Goal: Communication & Community: Answer question/provide support

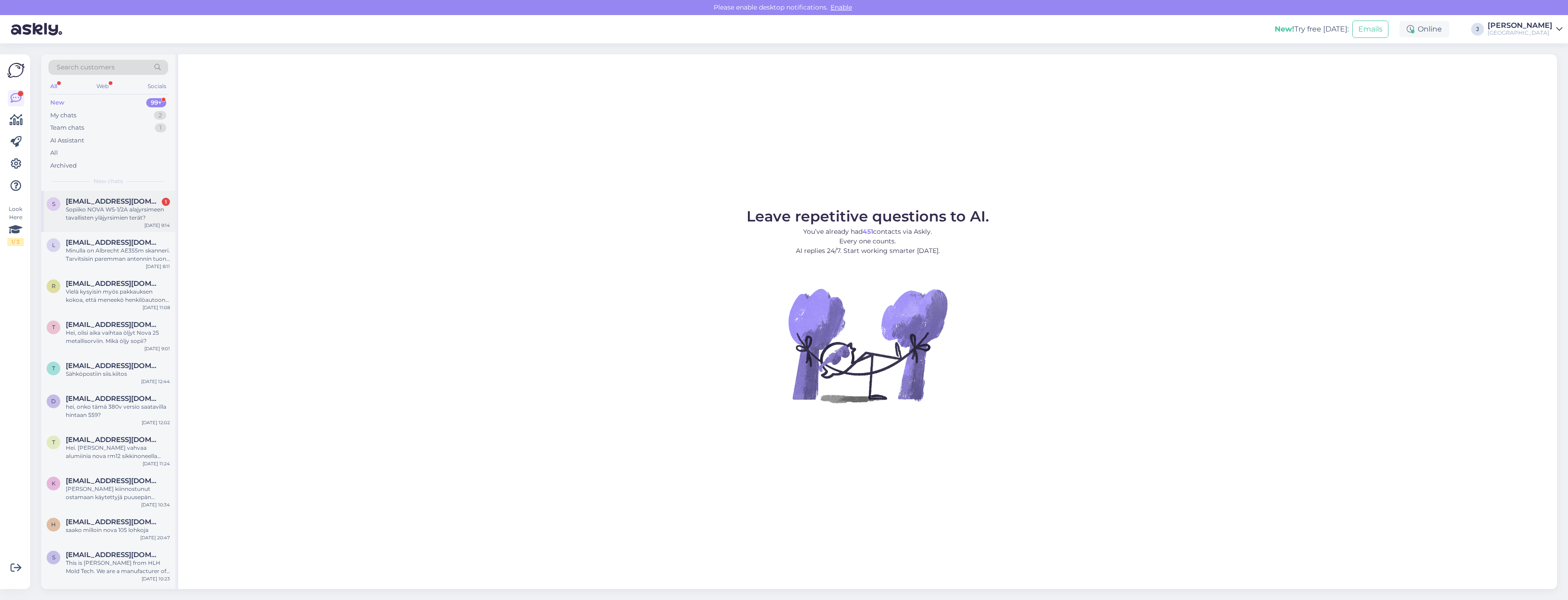
click at [103, 214] on div "Sopiiko NOVA WS-1/2A alajyrsimeen tavallisten yläjyrsimien terät?" at bounding box center [117, 214] width 104 height 16
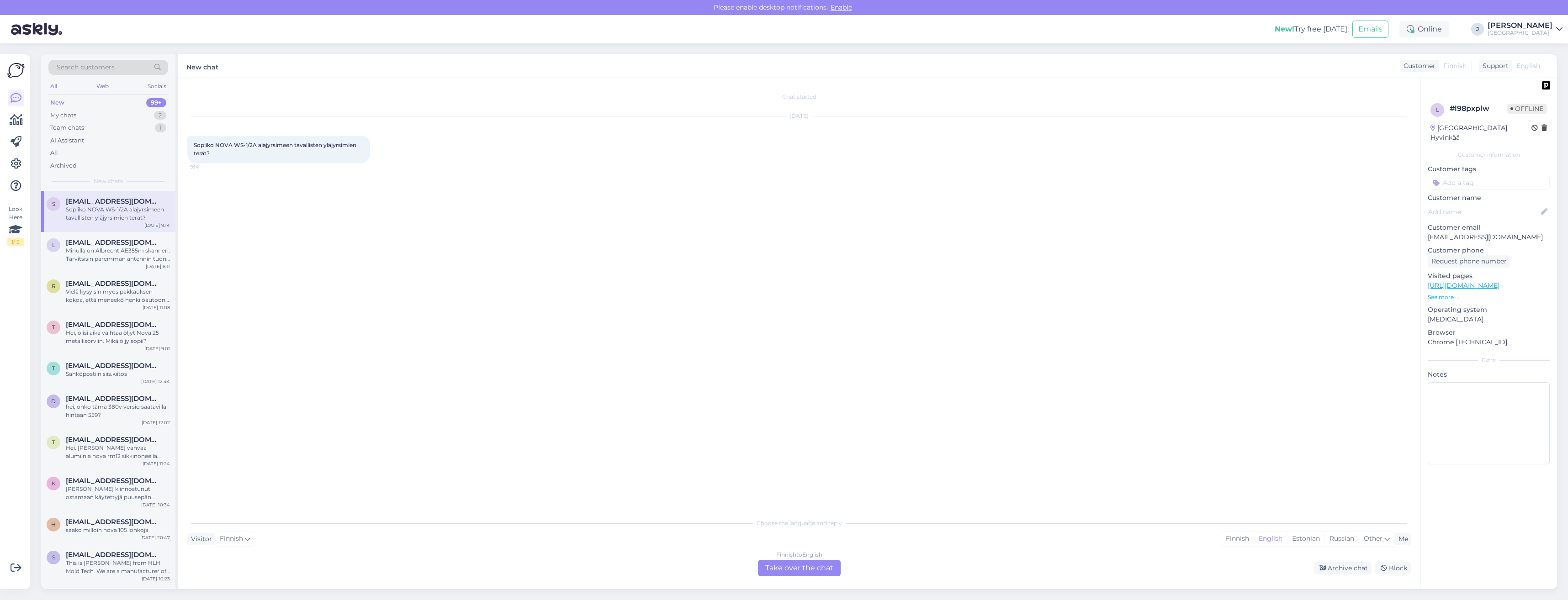
click at [777, 571] on div "Finnish to English Take over the chat" at bounding box center [799, 568] width 83 height 16
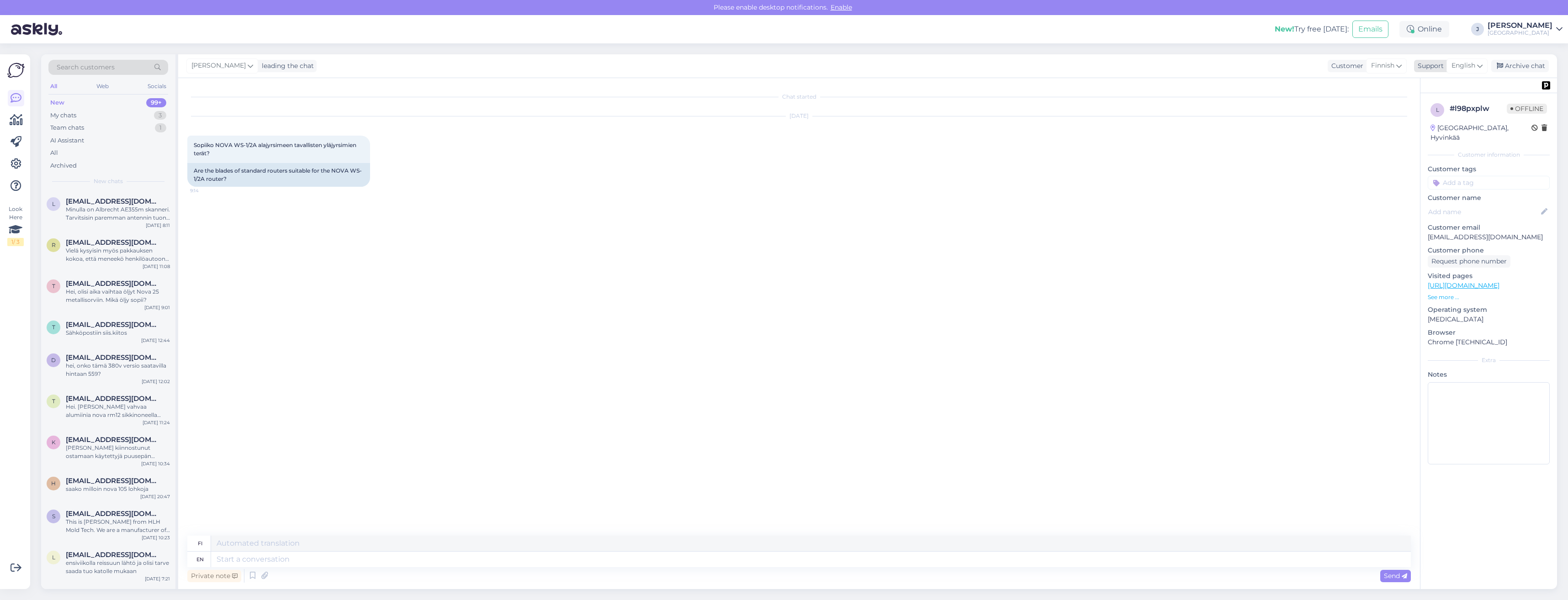
click at [1479, 65] on icon at bounding box center [1480, 66] width 5 height 10
type input "fin"
click at [1433, 107] on link "Finnish" at bounding box center [1451, 106] width 100 height 15
click at [240, 561] on textarea at bounding box center [799, 558] width 1223 height 19
paste textarea "Yläjyrsimien sovituspalat ja yläjyrsinterien kiinnikkeet (8-7 mm ja 12-11 mm) k…"
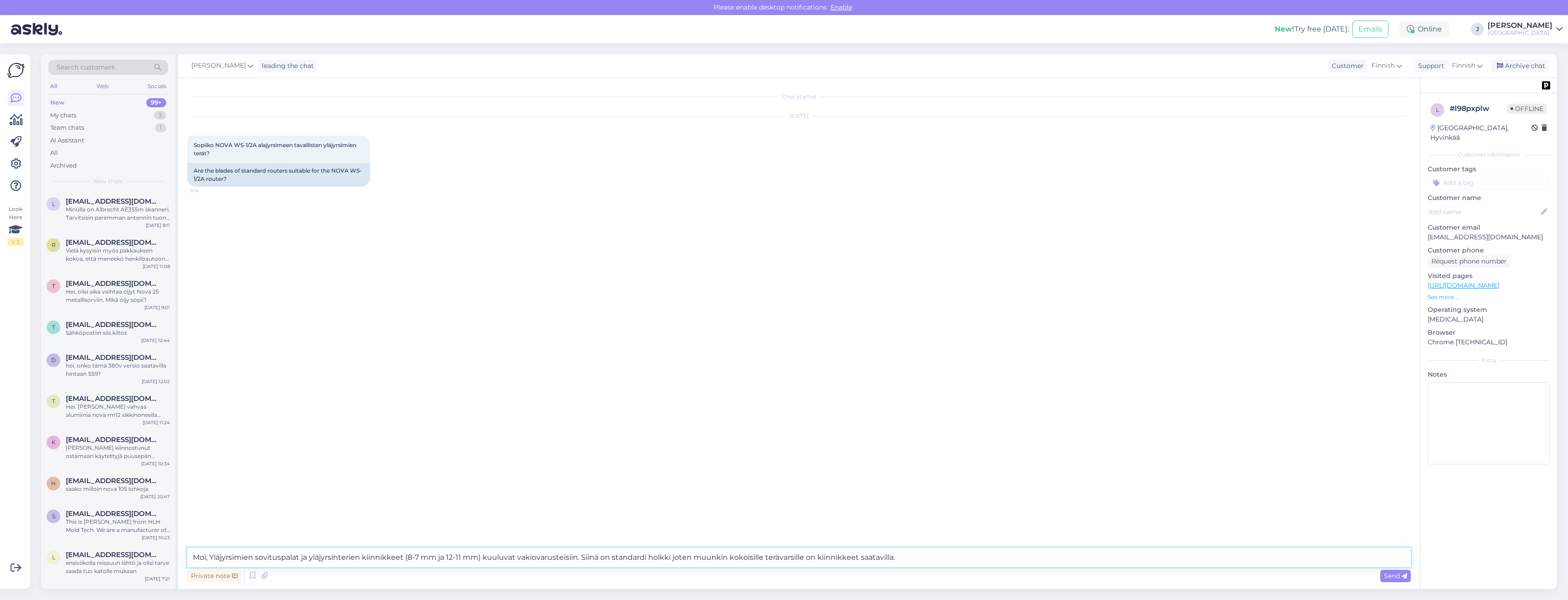
click at [212, 557] on textarea "Moi, Yläjyrsimien sovituspalat ja yläjyrsinterien kiinnikkeet (8-7 mm ja 12-11 …" at bounding box center [799, 558] width 1223 height 19
type textarea "Moi, kyllä pystyy.Yläjyrsimien sovituspalat ja yläjyrsinterien kiinnikkeet (8-7…"
click at [1400, 65] on icon at bounding box center [1399, 66] width 5 height 10
type input "en"
click at [1356, 105] on link "English" at bounding box center [1368, 106] width 100 height 15
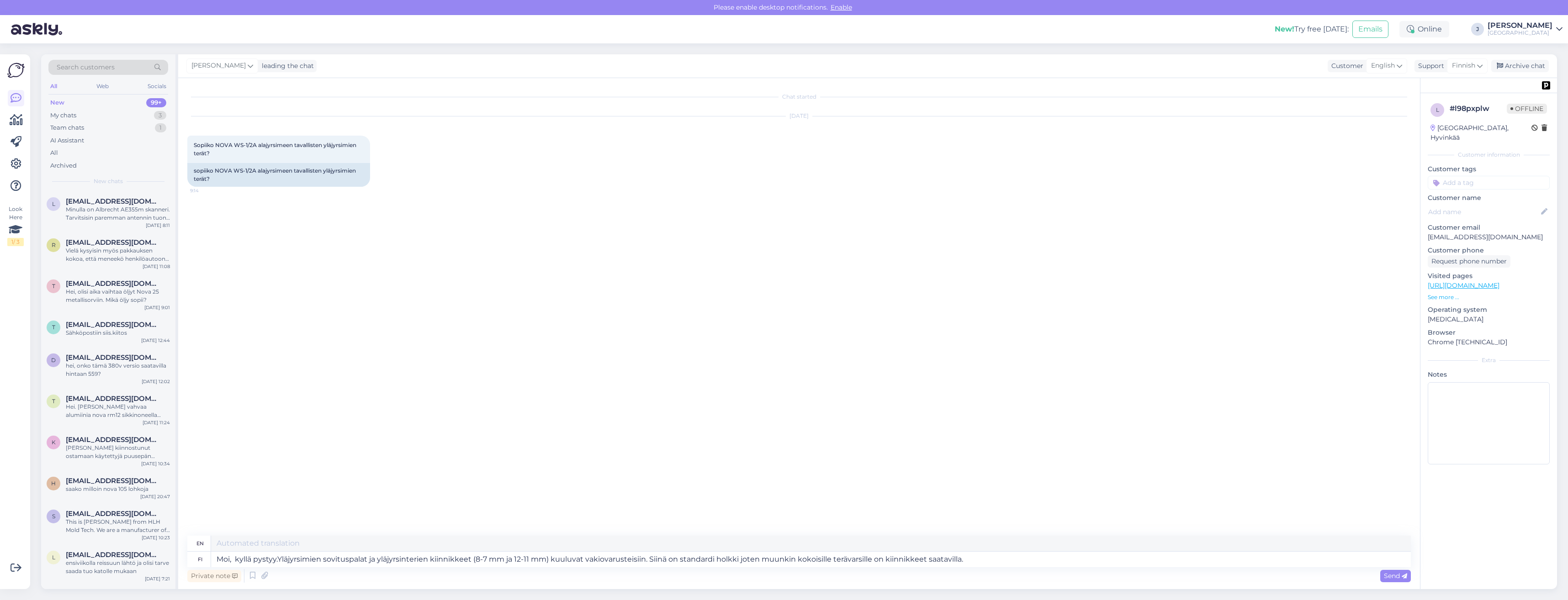
type textarea "Hi, yes pystyy.Yl Router adapters and router bit holders (8-7 mm and 12-11 mm) …"
click at [1396, 577] on span "Send" at bounding box center [1396, 576] width 23 height 9
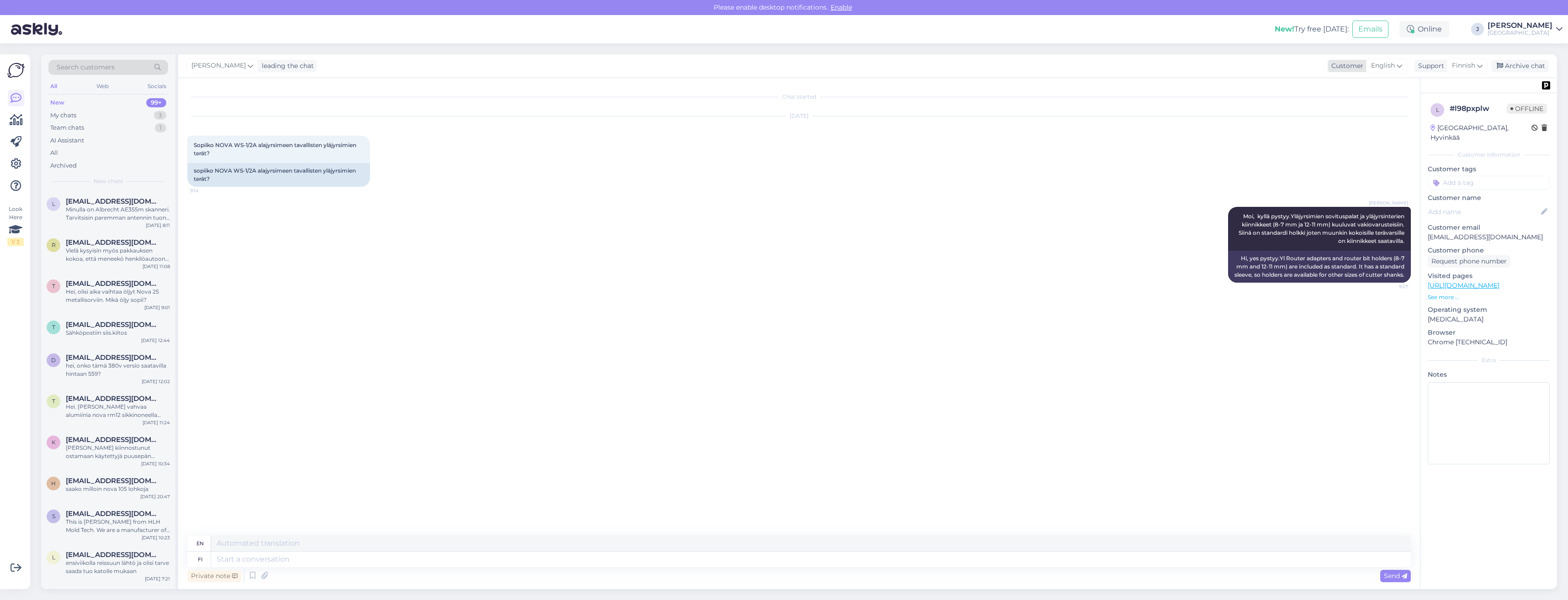
click at [1400, 63] on icon at bounding box center [1399, 66] width 5 height 10
click at [1346, 89] on input "en" at bounding box center [1367, 85] width 86 height 14
type input "e"
type input "fi"
click at [1348, 103] on link "Finnish" at bounding box center [1367, 106] width 100 height 15
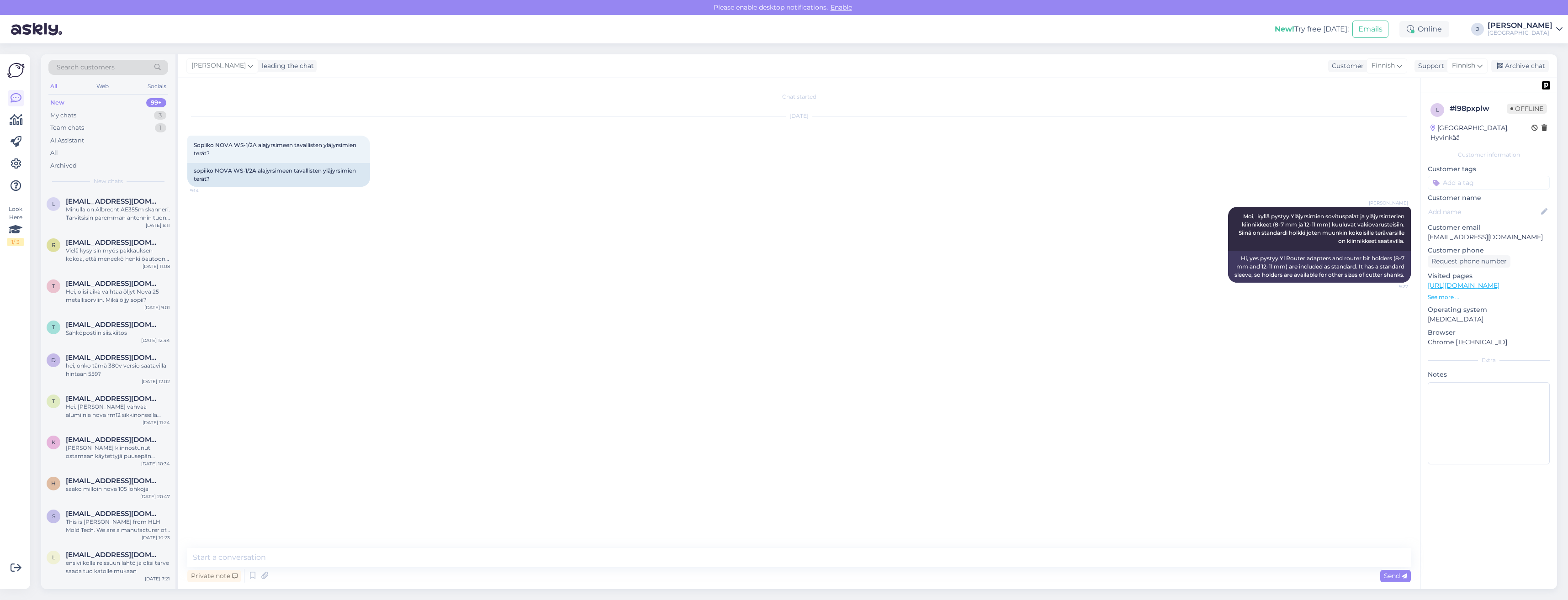
click at [348, 512] on div "Chat started Sep 19 2025 Sopiiko NOVA WS-1/2A alajyrsimeen tavallisten yläjyrsi…" at bounding box center [803, 313] width 1232 height 453
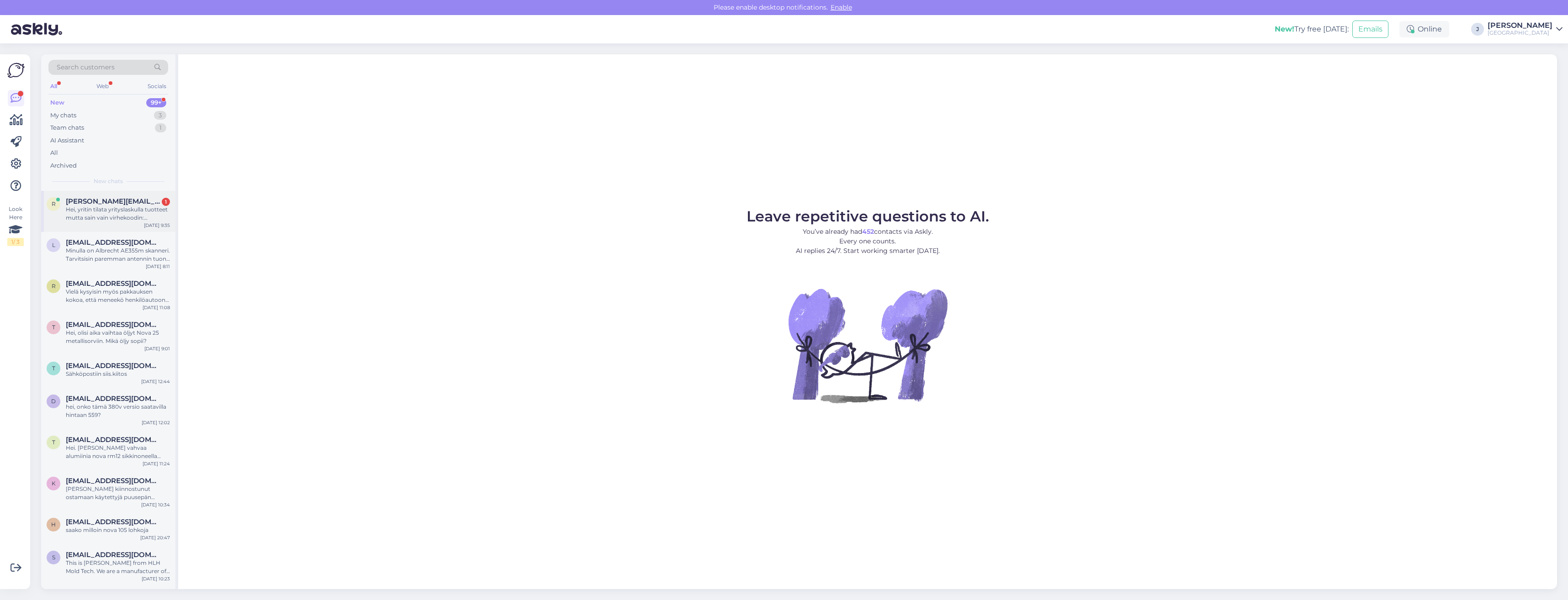
click at [107, 217] on div "Hei, yritin tilata yrityslaskulla tuotteet mutta sain vain virhekoodin: 817e259…" at bounding box center [117, 214] width 104 height 16
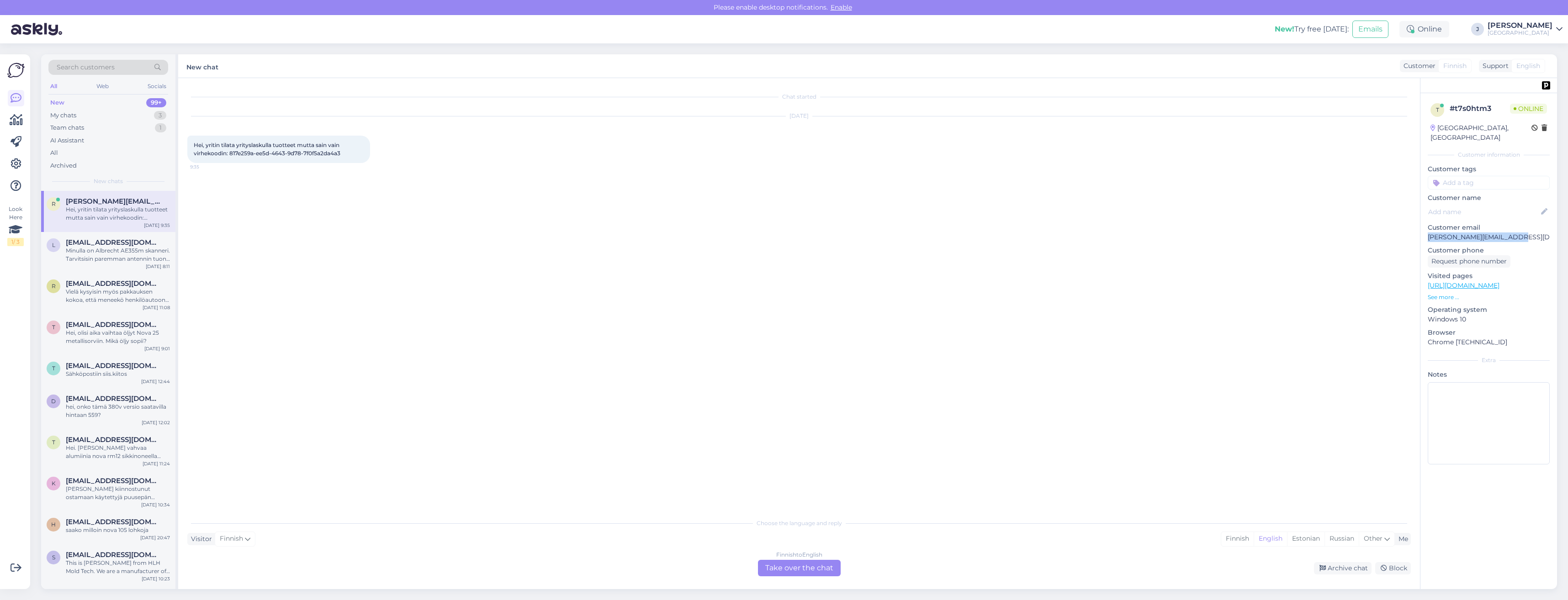
drag, startPoint x: 1513, startPoint y: 228, endPoint x: 1428, endPoint y: 224, distance: 85.1
click at [1428, 232] on p "[PERSON_NAME][EMAIL_ADDRESS][PERSON_NAME][PERSON_NAME][DOMAIN_NAME]" at bounding box center [1489, 237] width 122 height 10
drag, startPoint x: 1428, startPoint y: 224, endPoint x: 1433, endPoint y: 228, distance: 6.4
copy p "[PERSON_NAME][EMAIL_ADDRESS][PERSON_NAME][PERSON_NAME][DOMAIN_NAME]"
